Goal: Check status: Check status

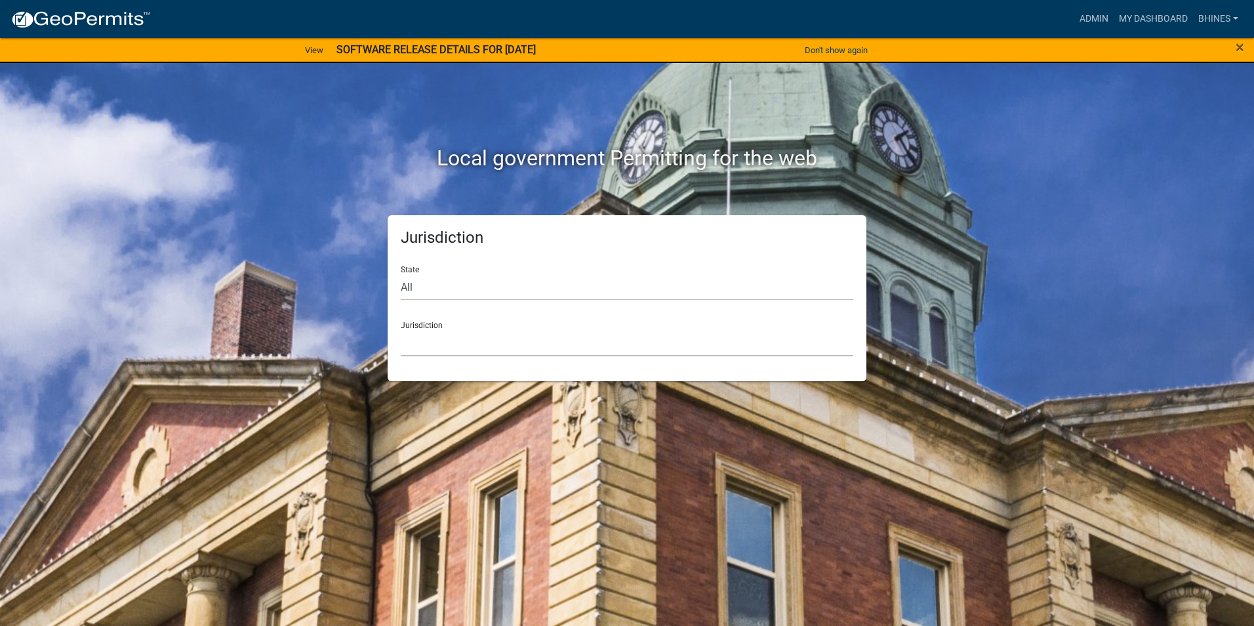
click at [534, 345] on select "Custer County, Colorado Carroll County, Georgia Cook County, Georgia Crawford C…" at bounding box center [627, 342] width 452 height 27
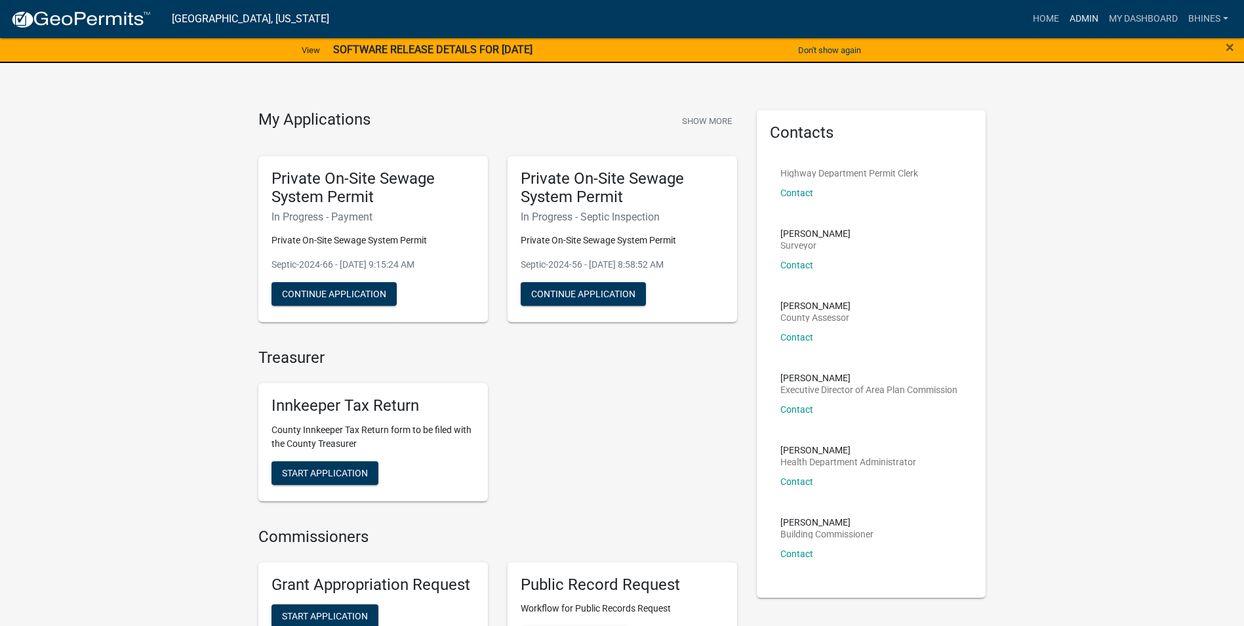
click at [1091, 14] on link "Admin" at bounding box center [1083, 19] width 39 height 25
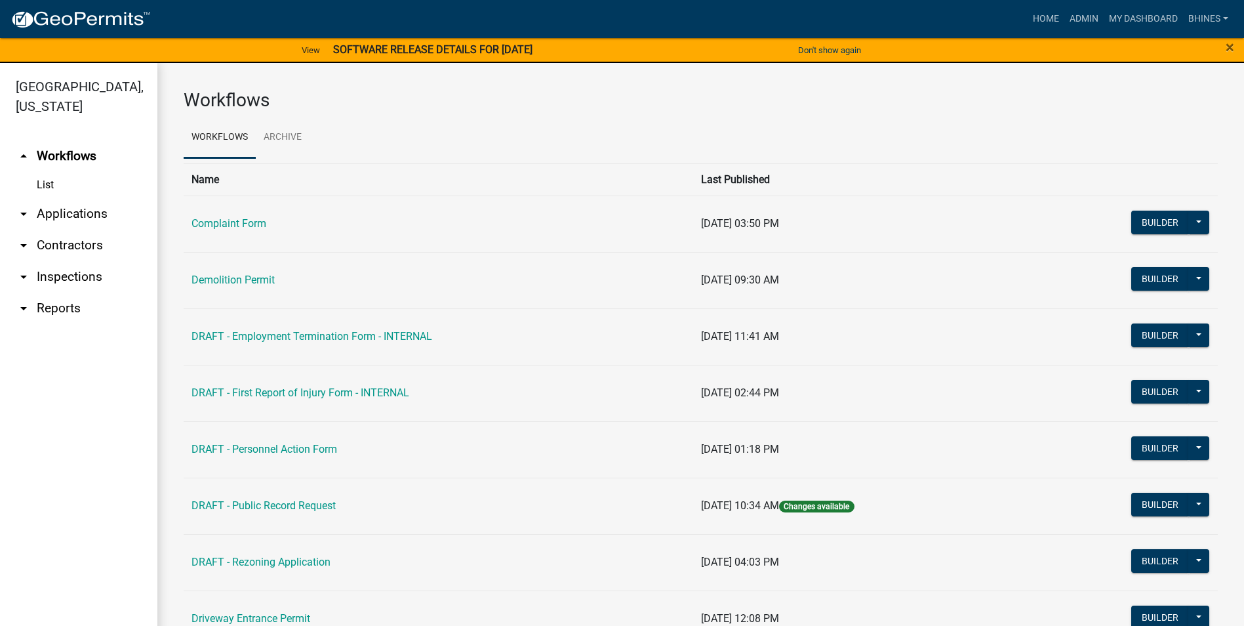
click at [96, 212] on link "arrow_drop_down Applications" at bounding box center [78, 213] width 157 height 31
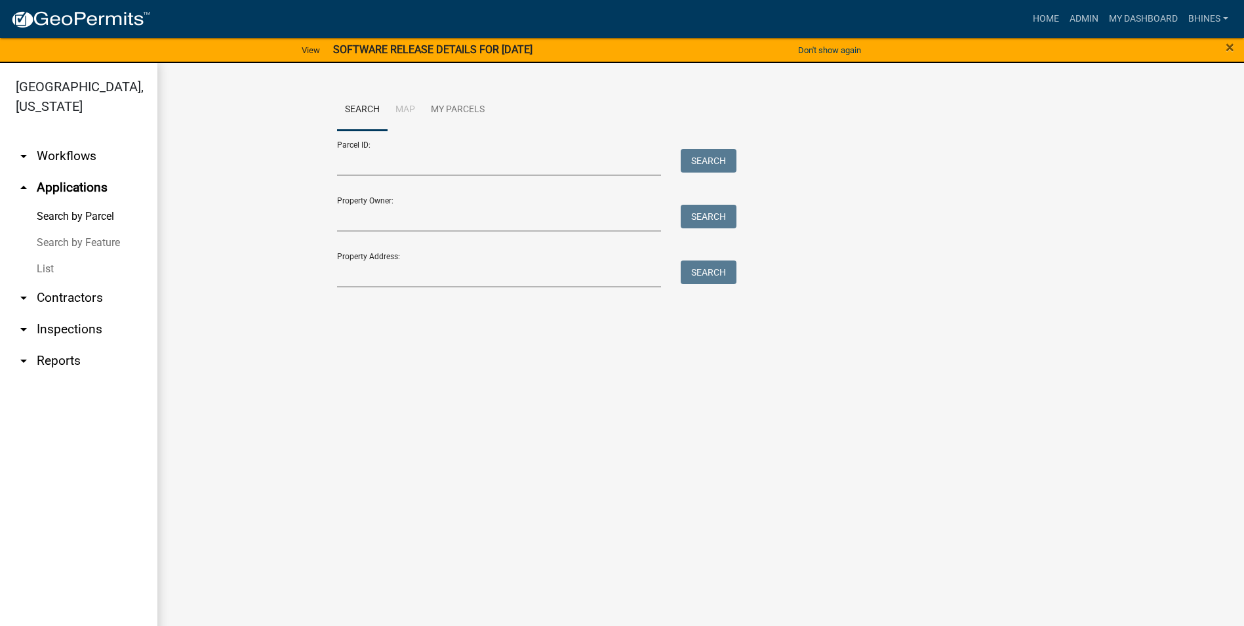
click at [67, 267] on link "List" at bounding box center [78, 269] width 157 height 26
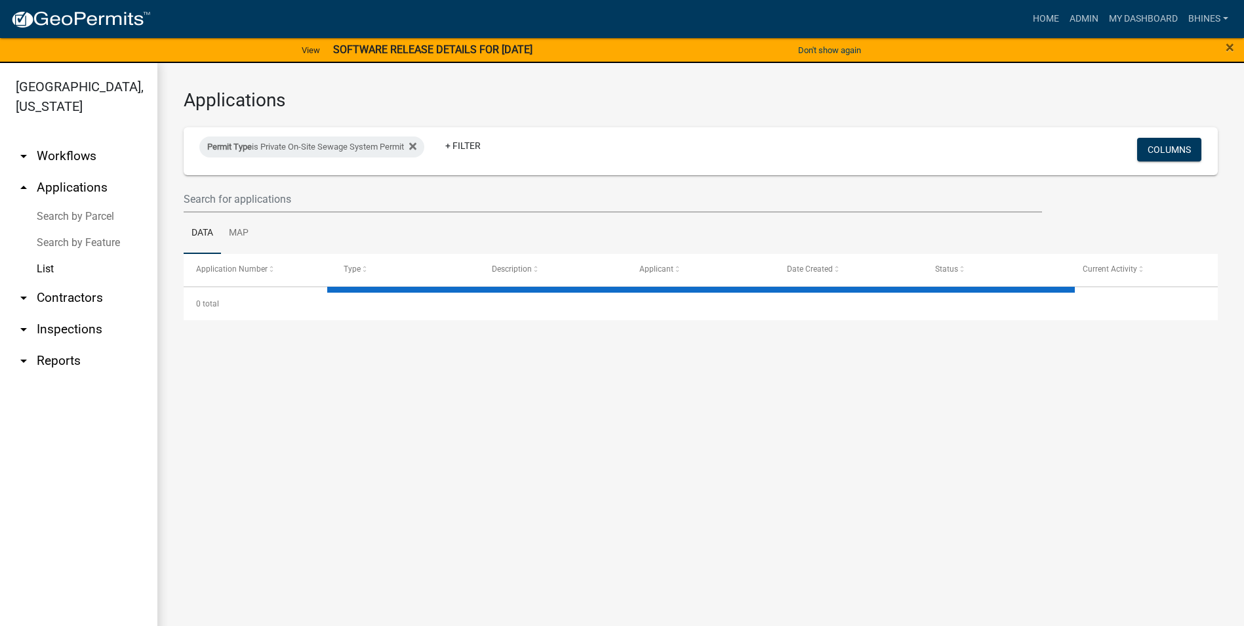
select select "3: 100"
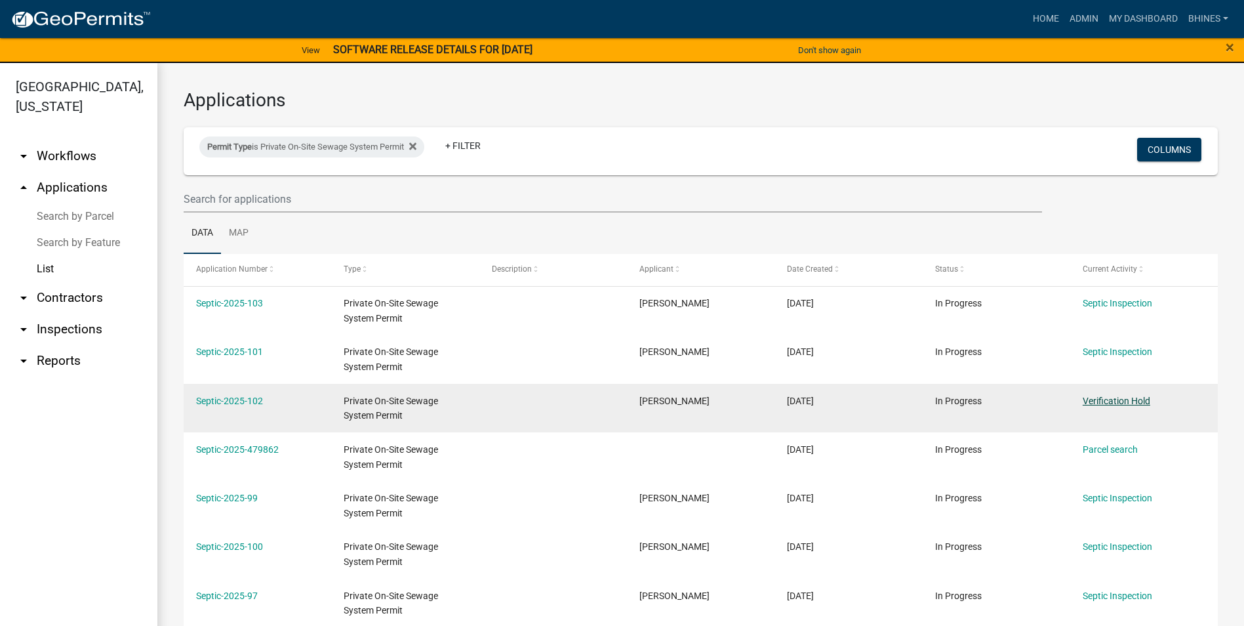
click at [1109, 402] on link "Verification Hold" at bounding box center [1117, 400] width 68 height 10
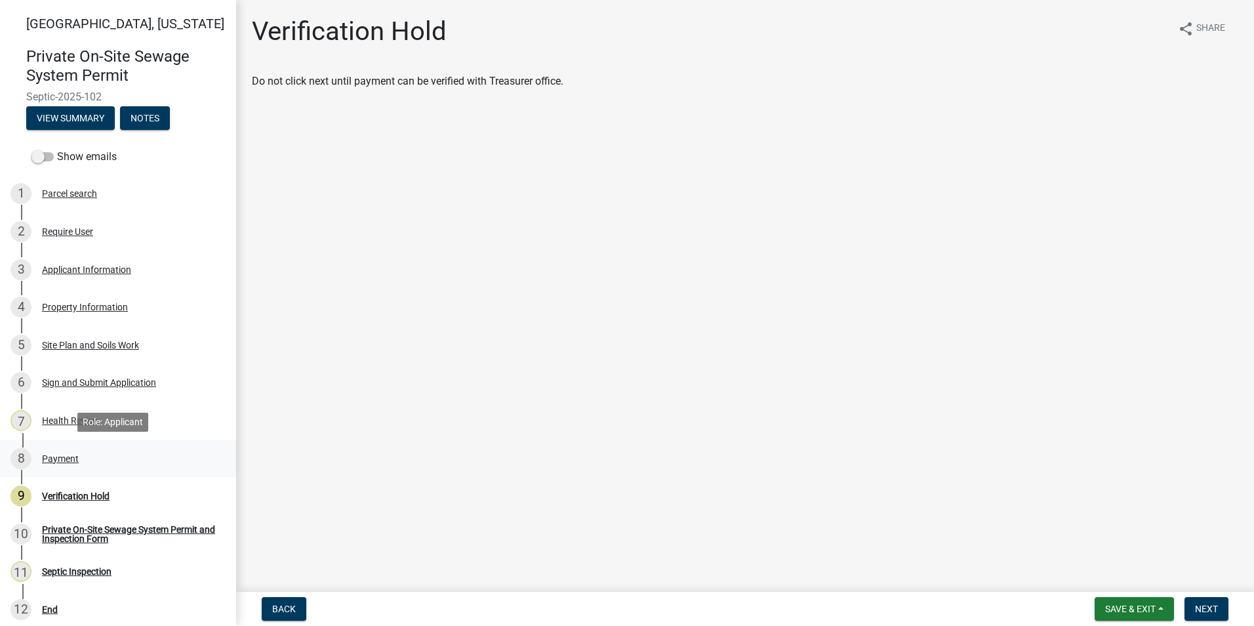
click at [78, 464] on div "8 Payment" at bounding box center [112, 458] width 205 height 21
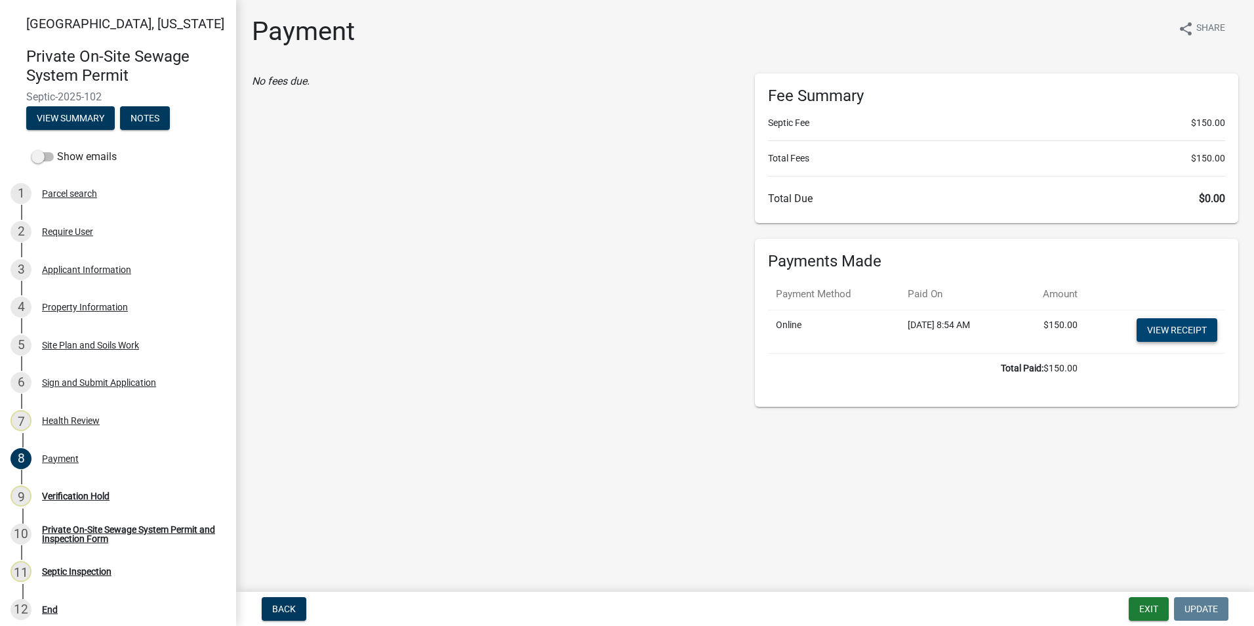
click at [1158, 326] on link "View receipt" at bounding box center [1176, 330] width 81 height 24
drag, startPoint x: 96, startPoint y: 497, endPoint x: 155, endPoint y: 497, distance: 59.0
click at [96, 497] on div "Verification Hold" at bounding box center [76, 495] width 68 height 9
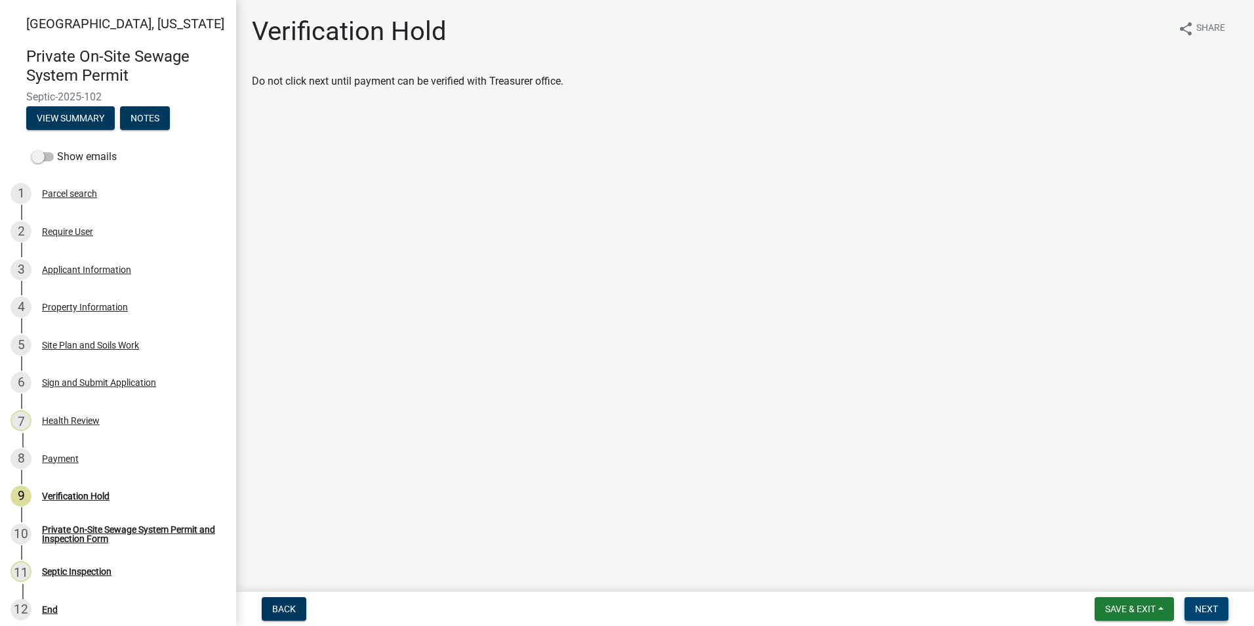
click at [1204, 618] on button "Next" at bounding box center [1206, 609] width 44 height 24
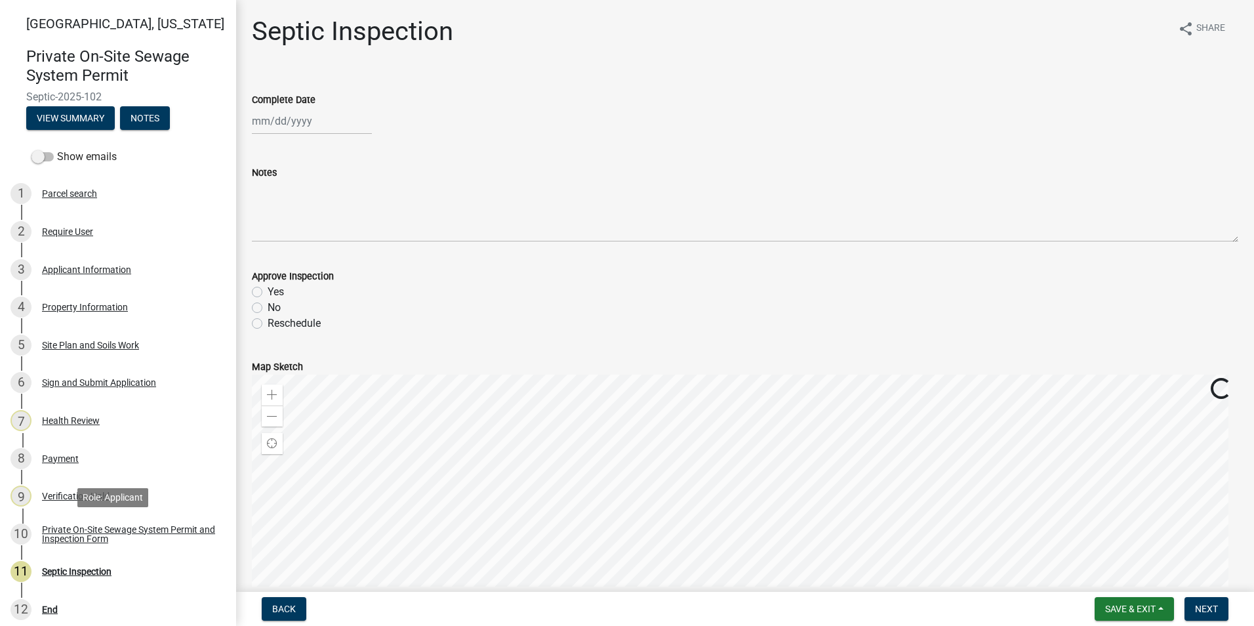
click at [117, 533] on div "Private On-Site Sewage System Permit and Inspection Form" at bounding box center [128, 534] width 173 height 18
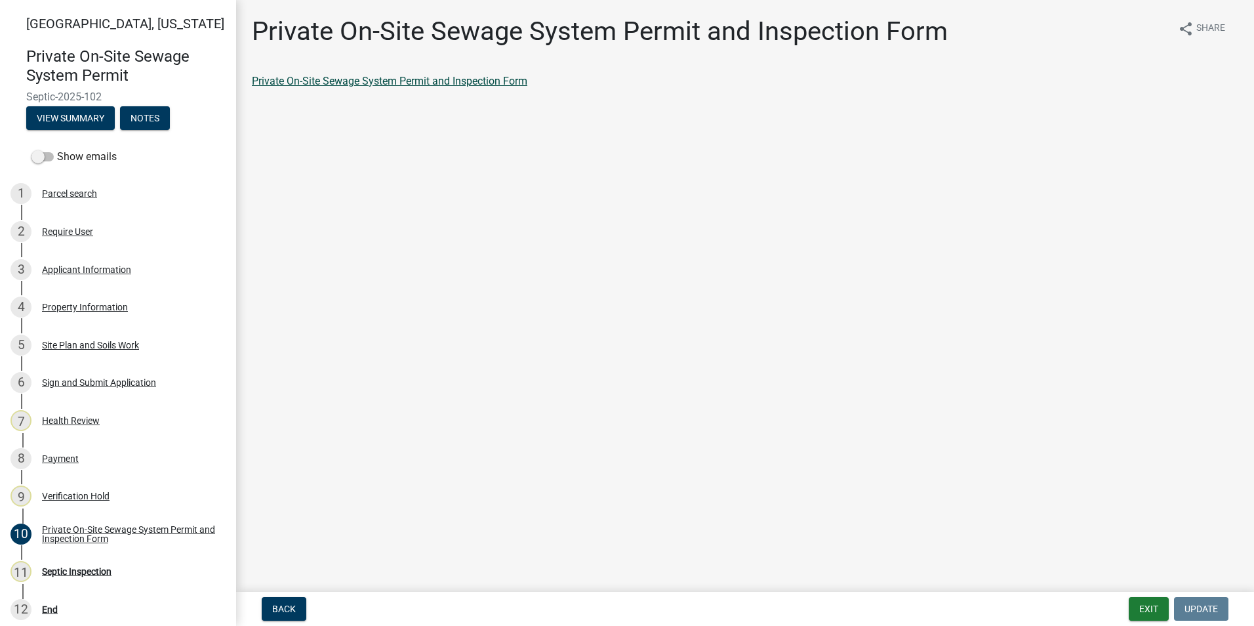
click at [348, 82] on link "Private On-Site Sewage System Permit and Inspection Form" at bounding box center [389, 81] width 275 height 12
